Goal: Task Accomplishment & Management: Use online tool/utility

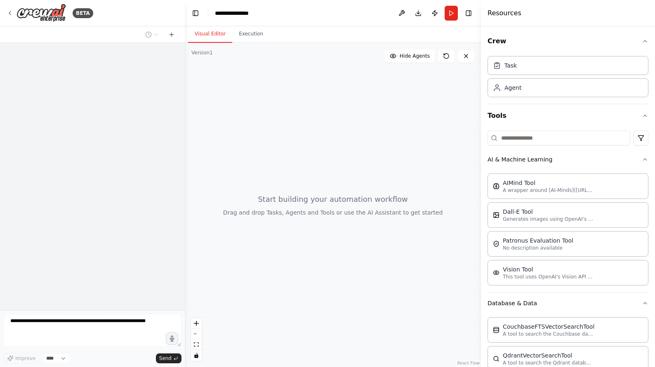
scroll to position [61, 0]
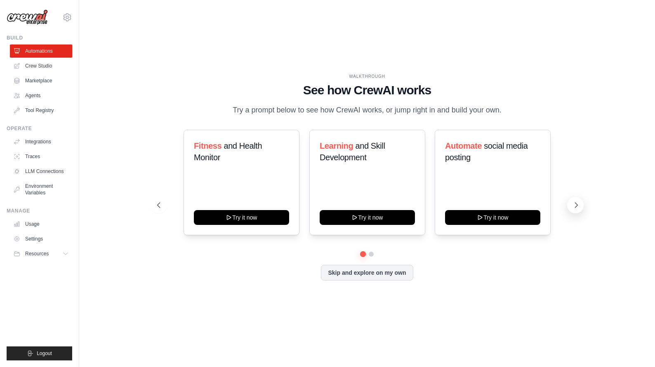
click at [572, 206] on icon at bounding box center [576, 205] width 8 height 8
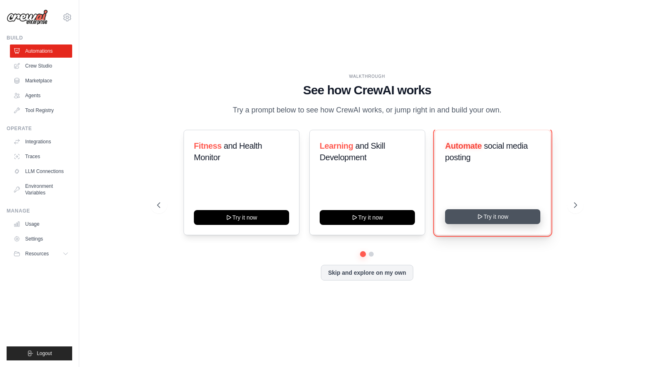
click at [527, 215] on button "Try it now" at bounding box center [492, 216] width 95 height 15
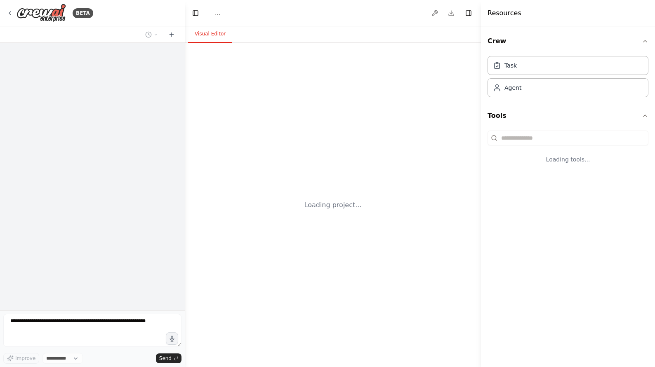
select select "****"
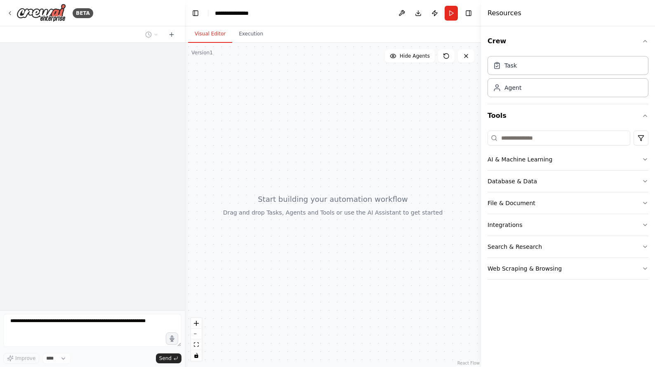
click at [326, 206] on div at bounding box center [333, 205] width 296 height 325
click at [647, 158] on icon "button" at bounding box center [645, 159] width 7 height 7
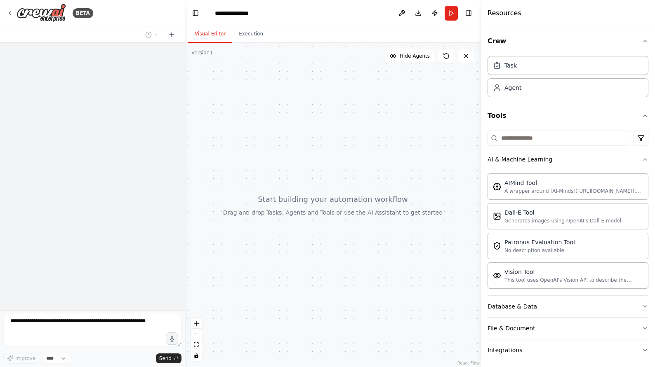
click at [505, 77] on div "Task Agent" at bounding box center [567, 75] width 161 height 45
click at [505, 73] on div "Task" at bounding box center [567, 65] width 161 height 19
click at [520, 85] on div "Agent" at bounding box center [512, 87] width 17 height 8
click at [428, 112] on div at bounding box center [333, 205] width 296 height 325
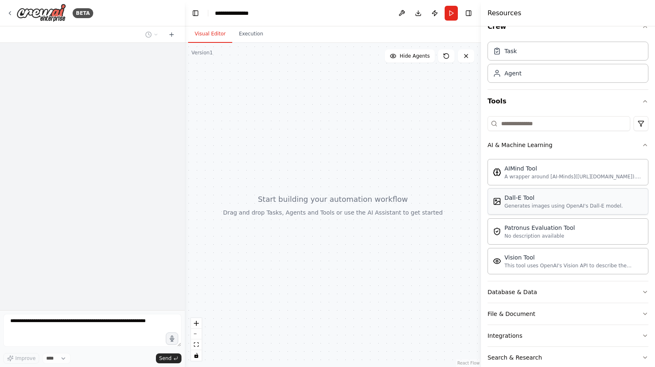
scroll to position [12, 0]
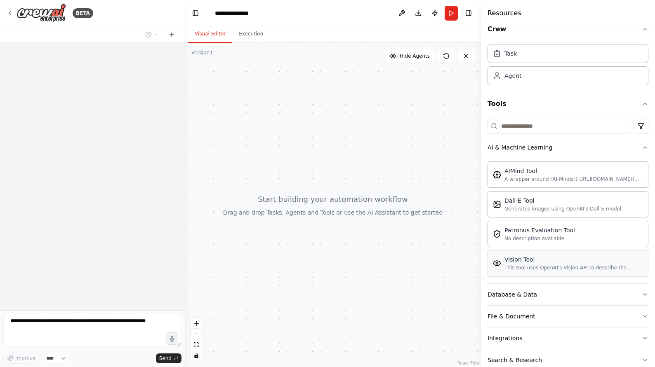
click at [532, 263] on div "Vision Tool" at bounding box center [573, 260] width 139 height 8
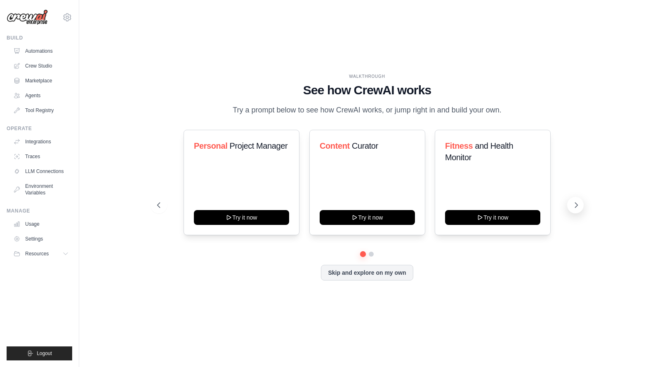
click at [581, 205] on button at bounding box center [575, 205] width 16 height 16
click at [574, 208] on icon at bounding box center [576, 205] width 8 height 8
click at [573, 207] on icon at bounding box center [576, 205] width 8 height 8
click at [574, 204] on icon at bounding box center [576, 205] width 8 height 8
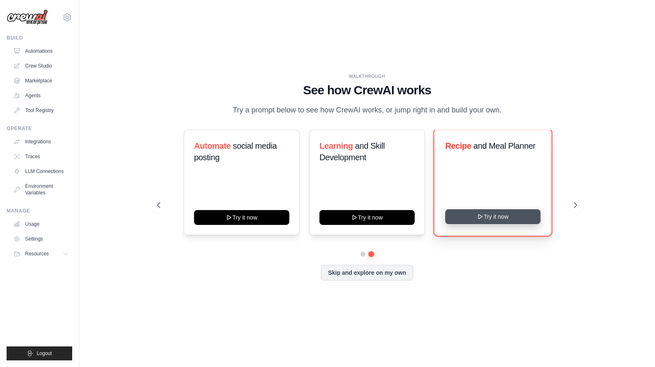
click at [521, 216] on button "Try it now" at bounding box center [492, 216] width 95 height 15
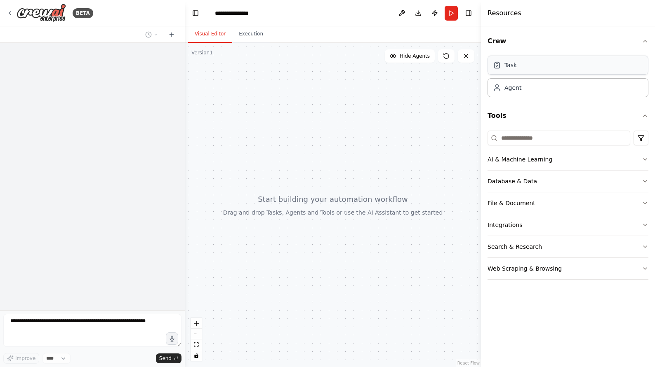
click at [521, 67] on div "Task" at bounding box center [567, 65] width 161 height 19
click at [521, 92] on div "Agent" at bounding box center [567, 87] width 161 height 19
click at [421, 142] on div at bounding box center [333, 205] width 296 height 325
drag, startPoint x: 414, startPoint y: 139, endPoint x: 414, endPoint y: 157, distance: 17.7
click at [414, 157] on div at bounding box center [333, 205] width 296 height 325
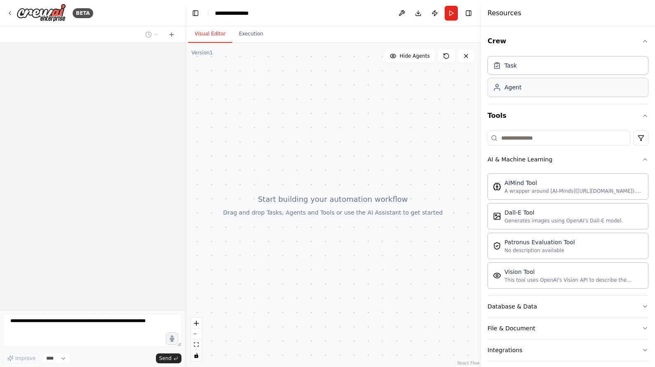
click at [510, 91] on div "Agent" at bounding box center [512, 87] width 17 height 8
click at [451, 120] on div at bounding box center [333, 205] width 296 height 325
